Goal: Navigation & Orientation: Understand site structure

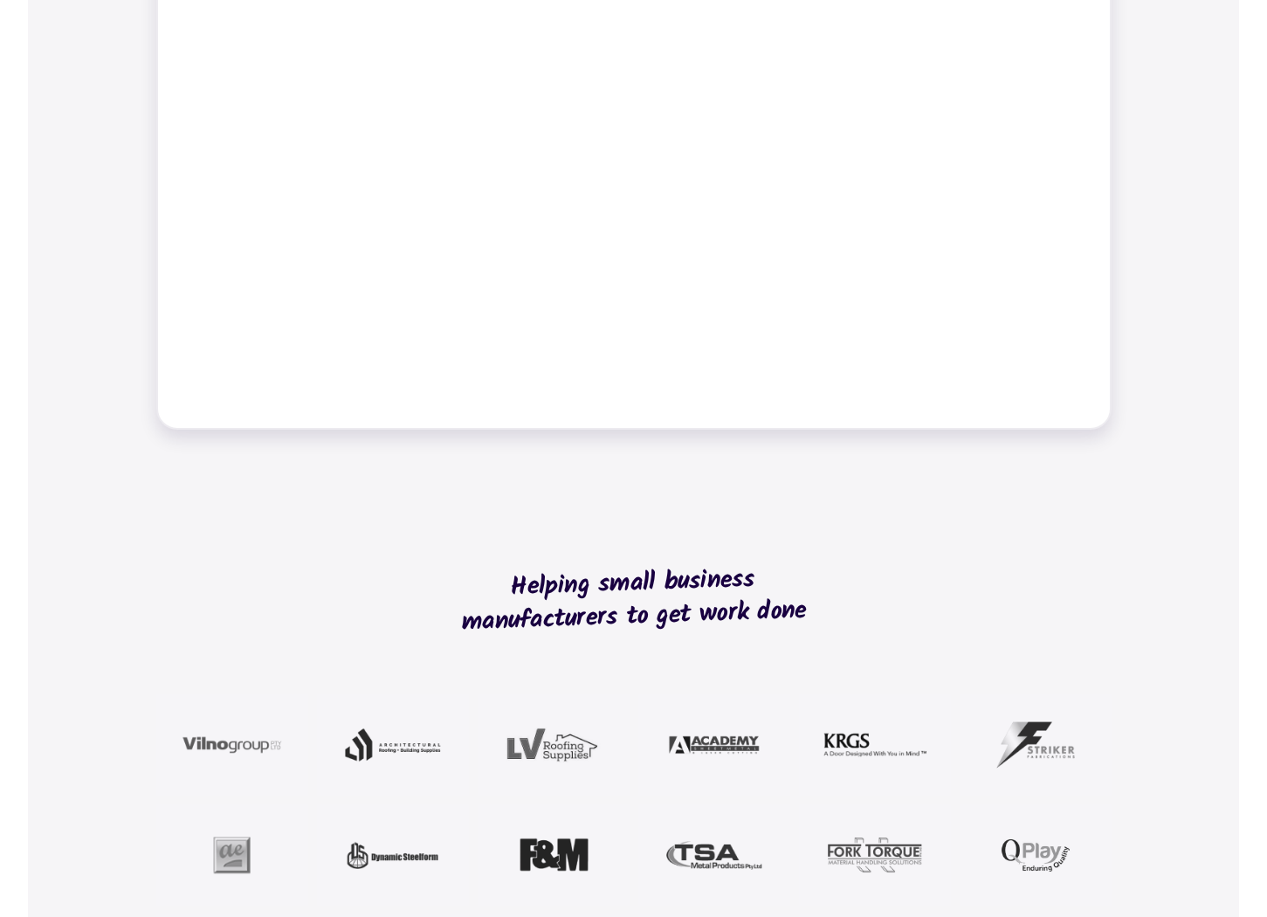
click at [139, 321] on div "Job management Job tracking Scheduling work Dynamic tables Time tracking Bills …" at bounding box center [633, 74] width 997 height 753
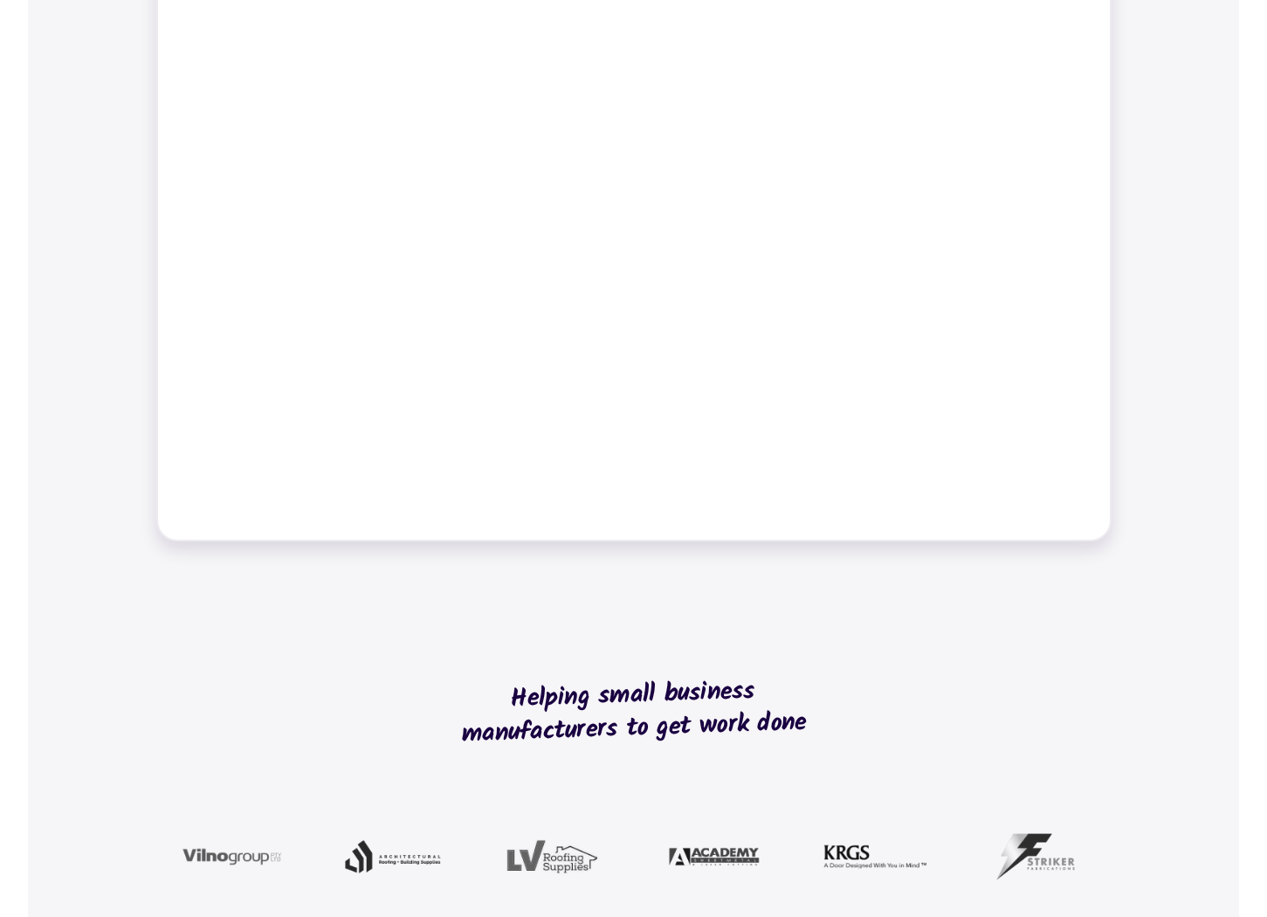
scroll to position [811, 0]
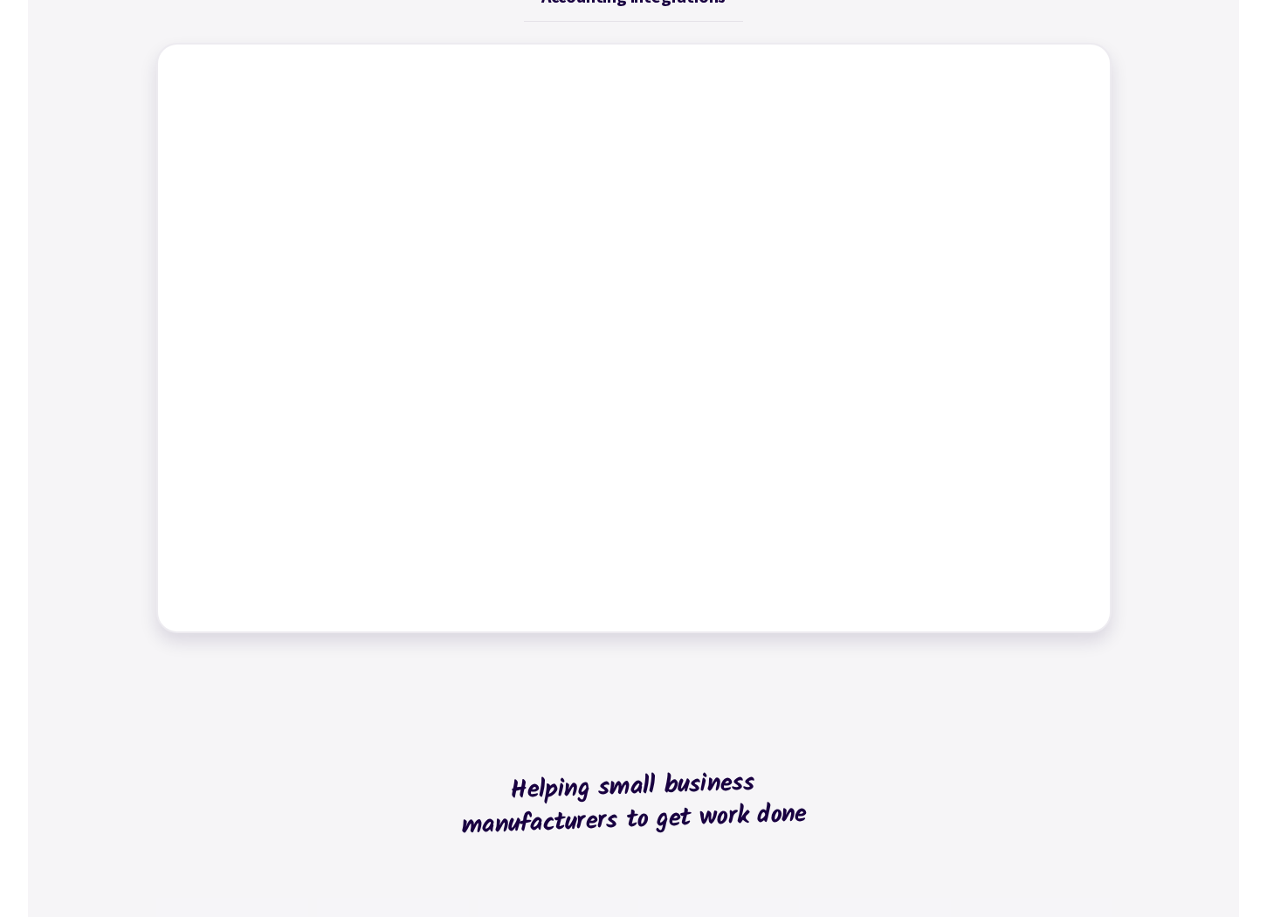
click at [139, 321] on div "Job management Job tracking Scheduling work Dynamic tables Time tracking Bills …" at bounding box center [633, 277] width 997 height 753
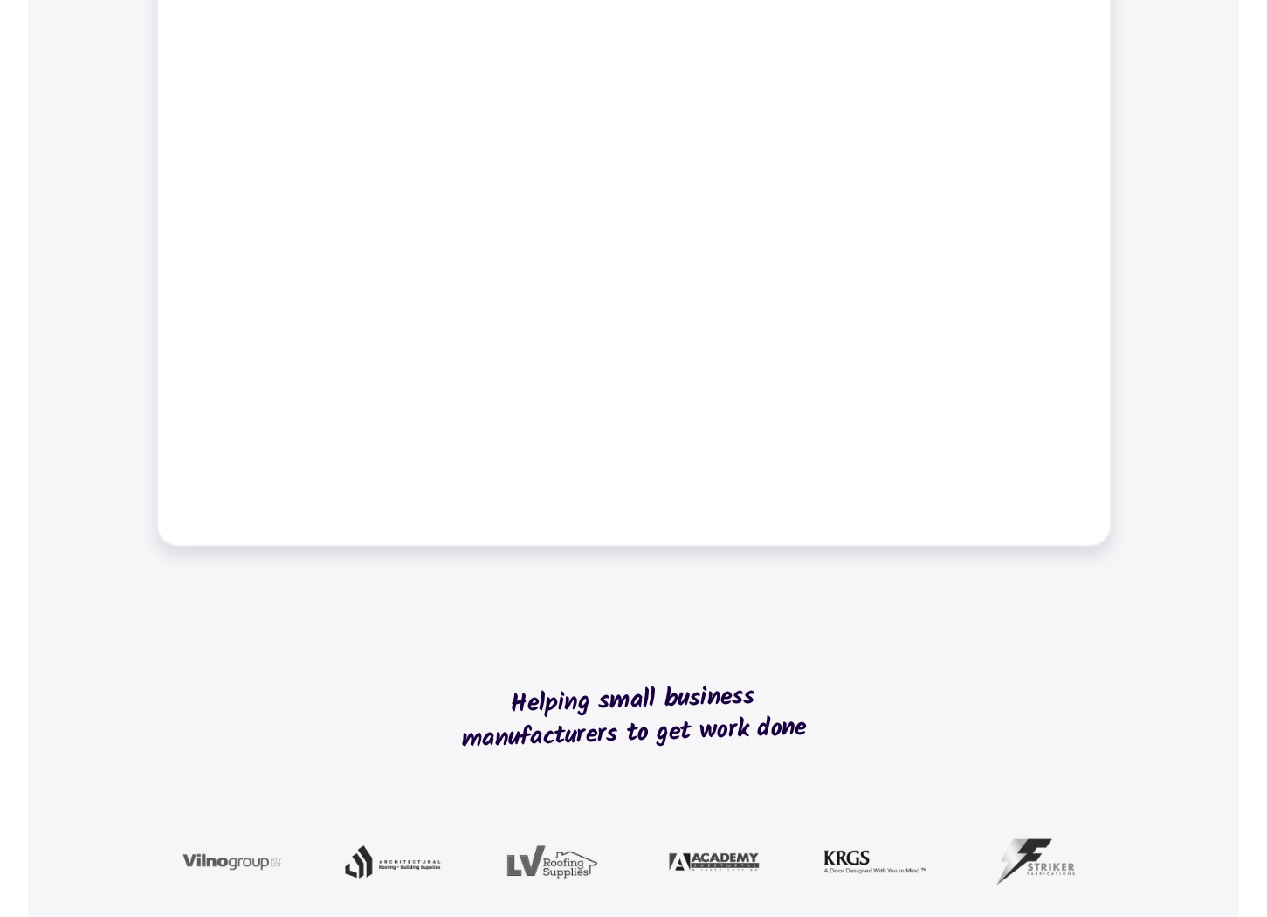
scroll to position [1024, 0]
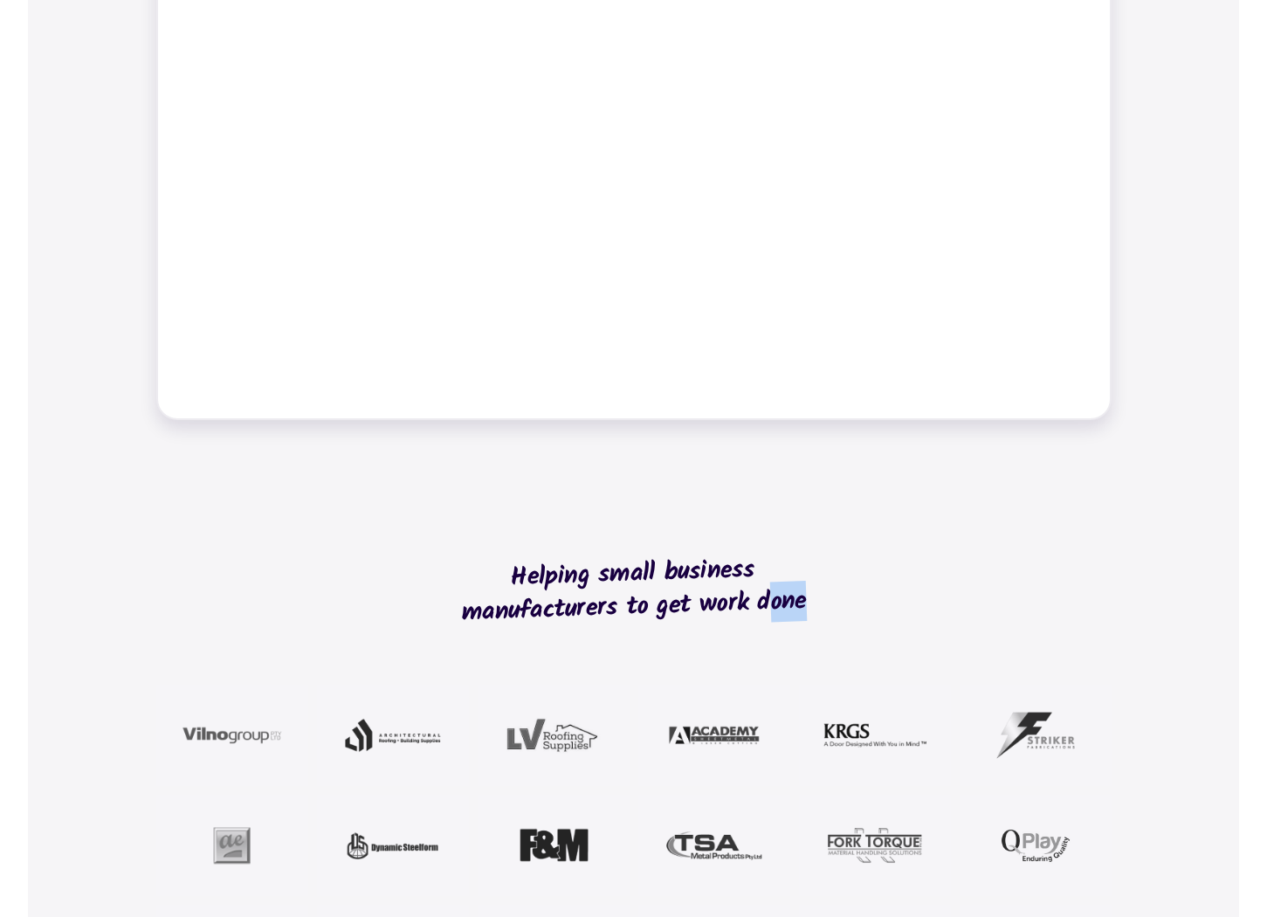
drag, startPoint x: 509, startPoint y: 562, endPoint x: 764, endPoint y: 595, distance: 257.2
click at [765, 596] on h2 "Helping small business manufacturers to get work done" at bounding box center [633, 591] width 391 height 202
click at [714, 579] on h2 "Helping small business manufacturers to get work done" at bounding box center [633, 591] width 391 height 202
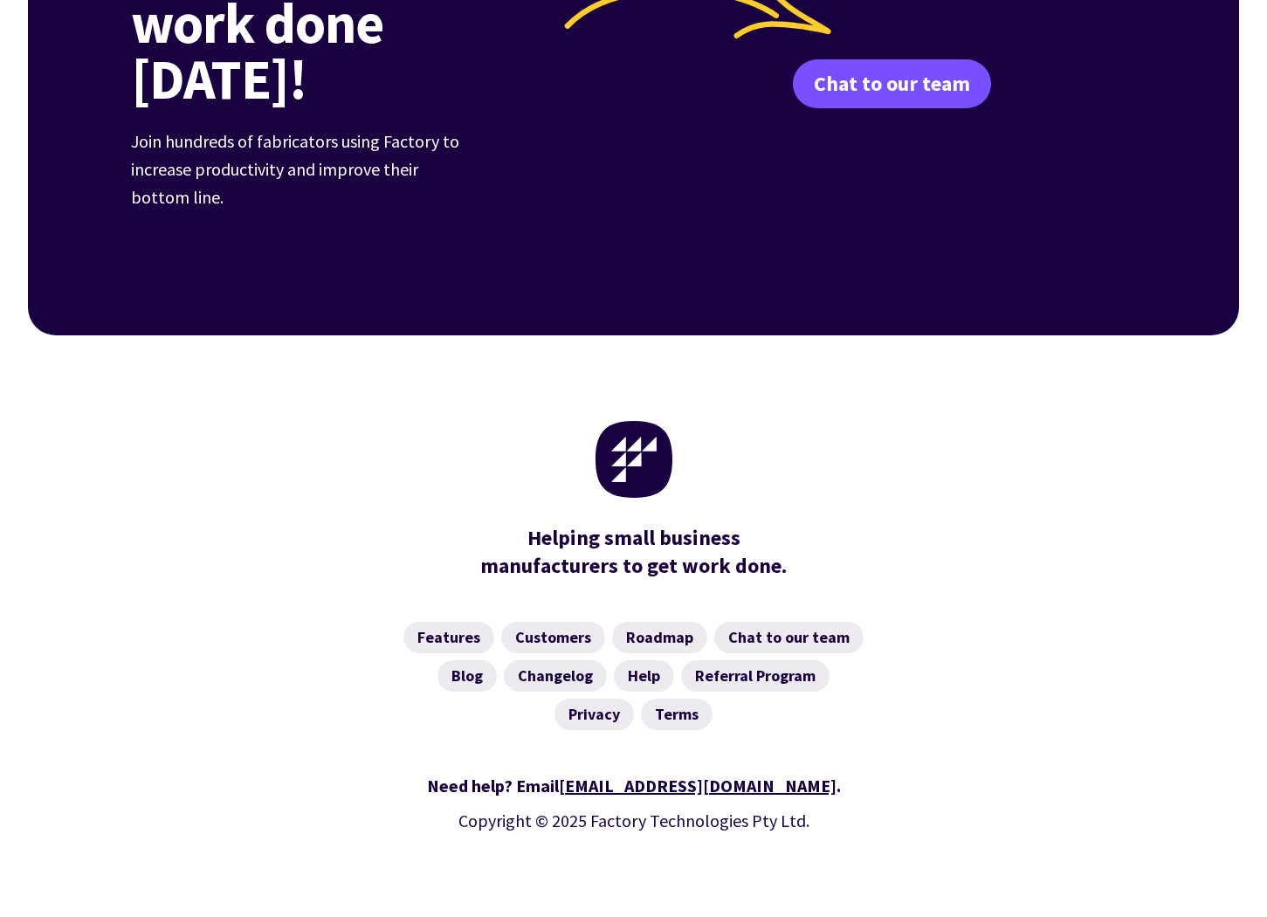
scroll to position [6786, 0]
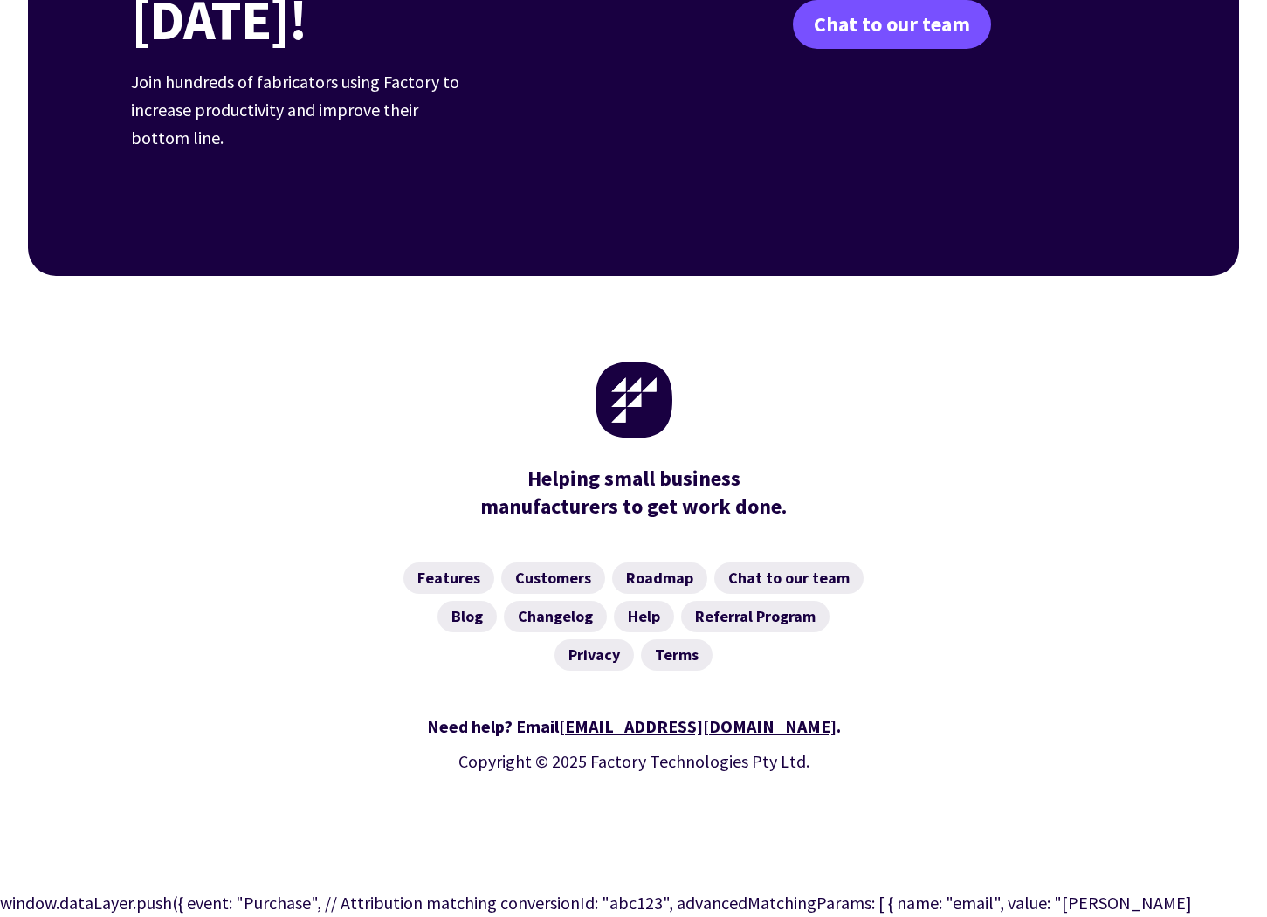
click at [174, 465] on section "Helping small business manufacturers to get work done." at bounding box center [634, 493] width 1006 height 56
